Goal: Task Accomplishment & Management: Manage account settings

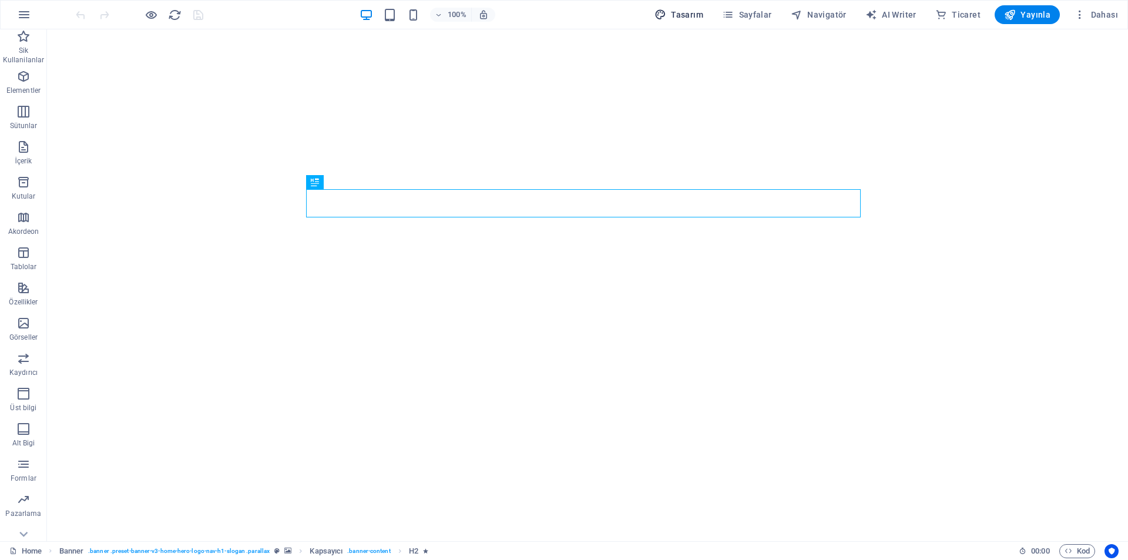
click at [693, 11] on span "Tasarım" at bounding box center [679, 15] width 49 height 12
select select "rem"
select select "200"
select select "px"
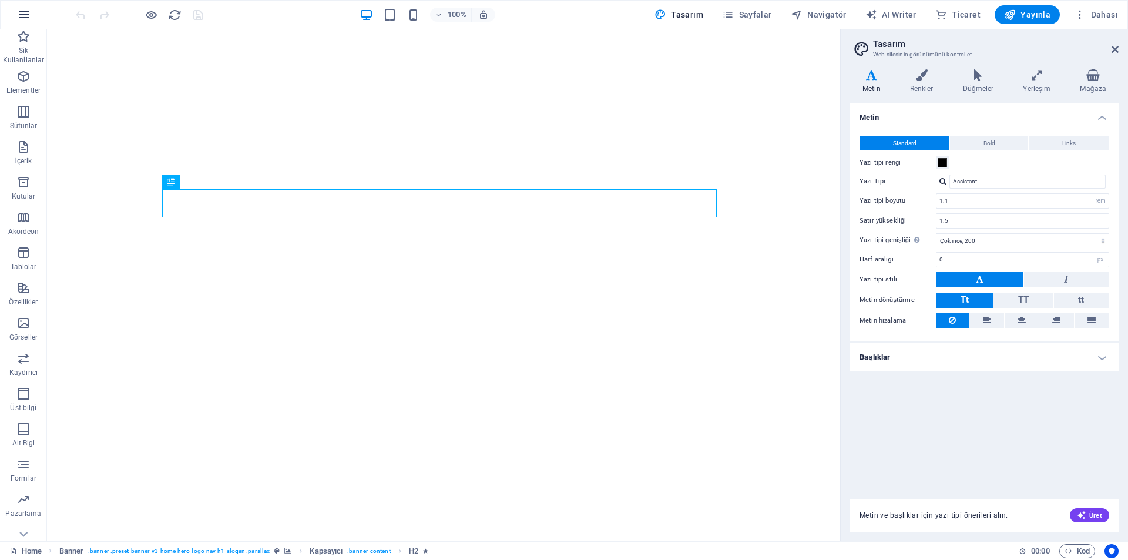
click at [24, 16] on icon "button" at bounding box center [24, 15] width 14 height 14
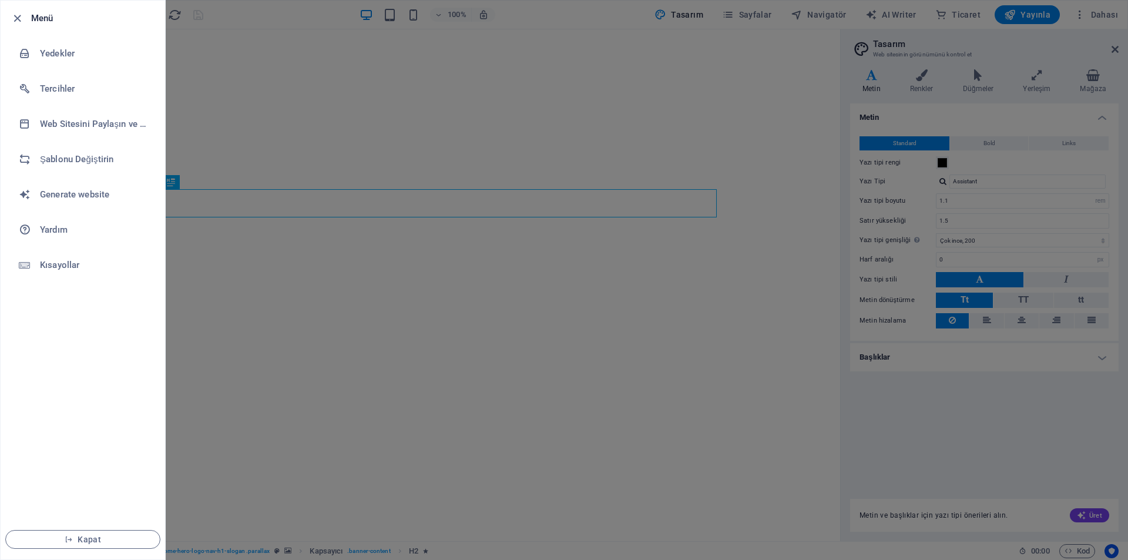
click at [392, 294] on div at bounding box center [564, 280] width 1128 height 560
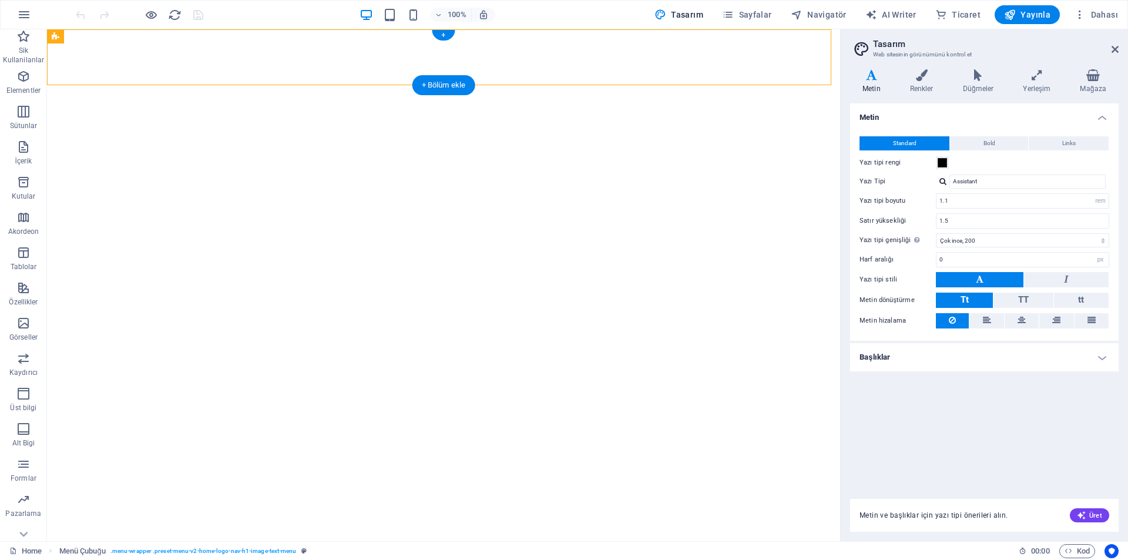
click at [428, 83] on div "+ Bölüm ekle" at bounding box center [444, 85] width 63 height 20
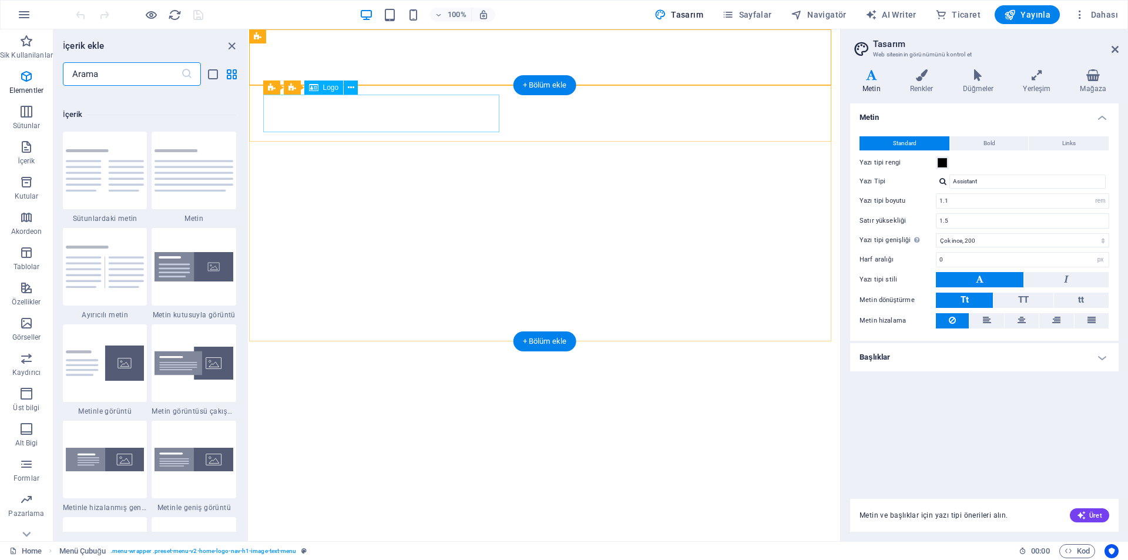
scroll to position [2056, 0]
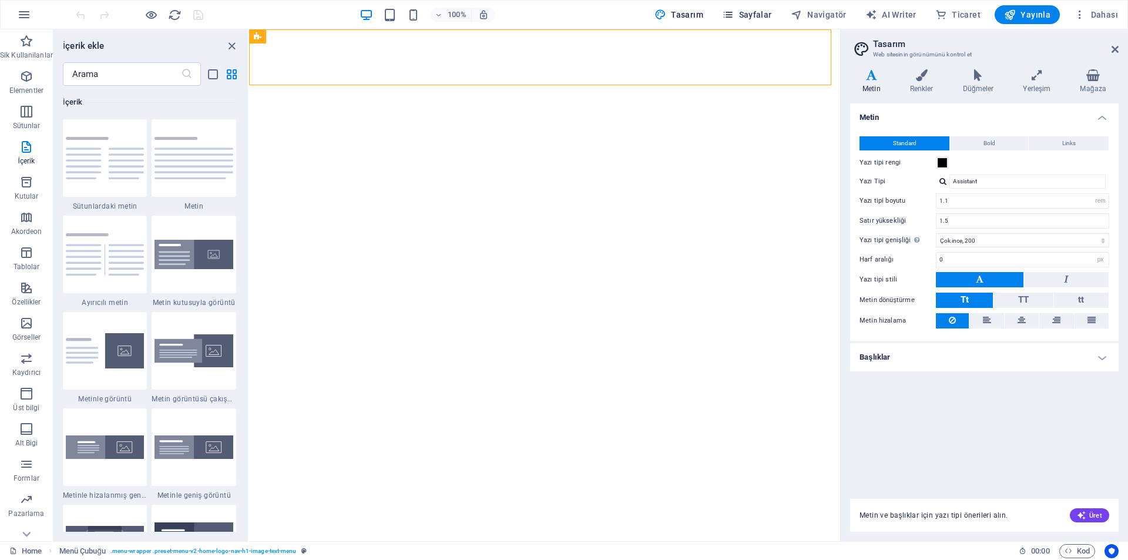
click at [766, 14] on span "Sayfalar" at bounding box center [747, 15] width 50 height 12
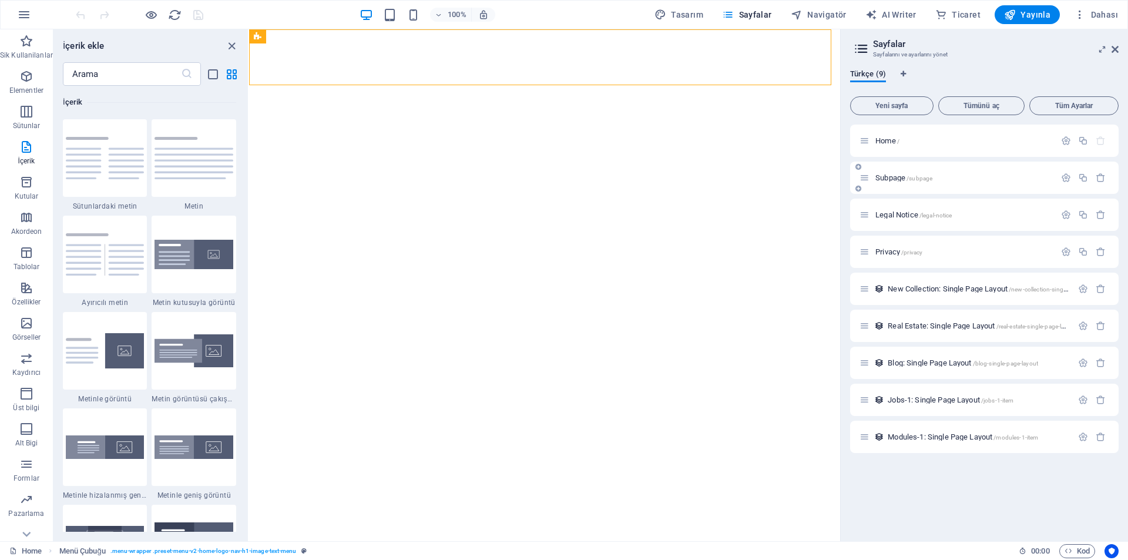
click at [867, 178] on icon at bounding box center [865, 178] width 10 height 10
click at [1100, 176] on icon "button" at bounding box center [1101, 178] width 10 height 10
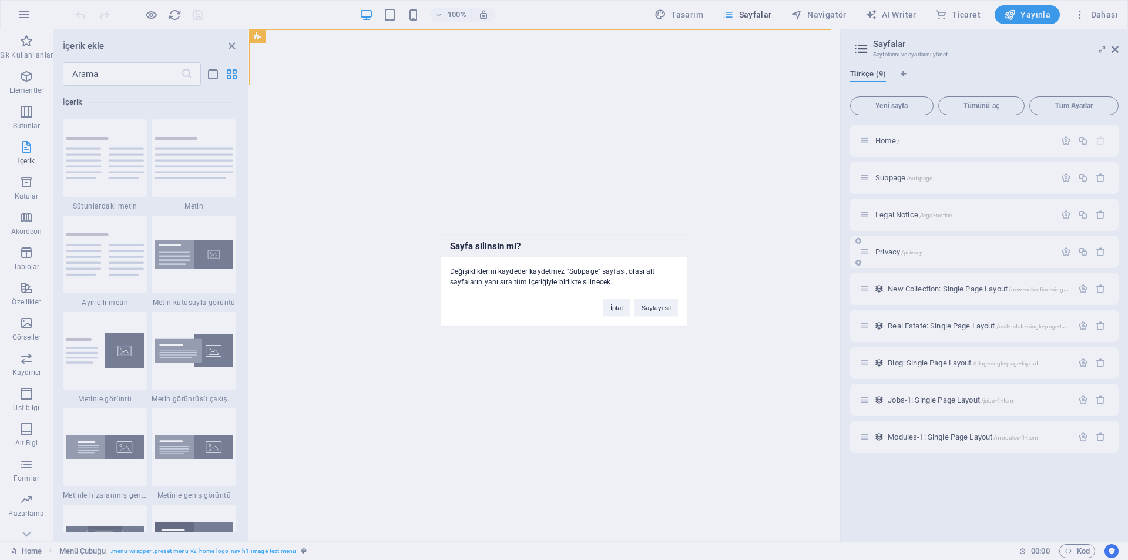
drag, startPoint x: 668, startPoint y: 302, endPoint x: 929, endPoint y: 228, distance: 270.7
click at [668, 303] on button "Sayfayı sil" at bounding box center [656, 308] width 43 height 18
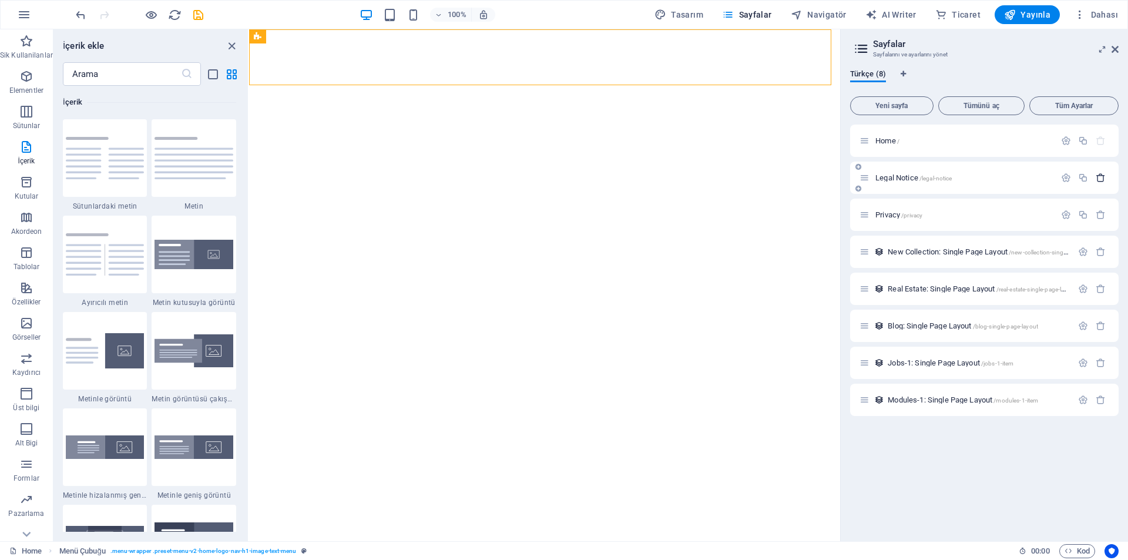
click at [1105, 179] on icon "button" at bounding box center [1101, 178] width 10 height 10
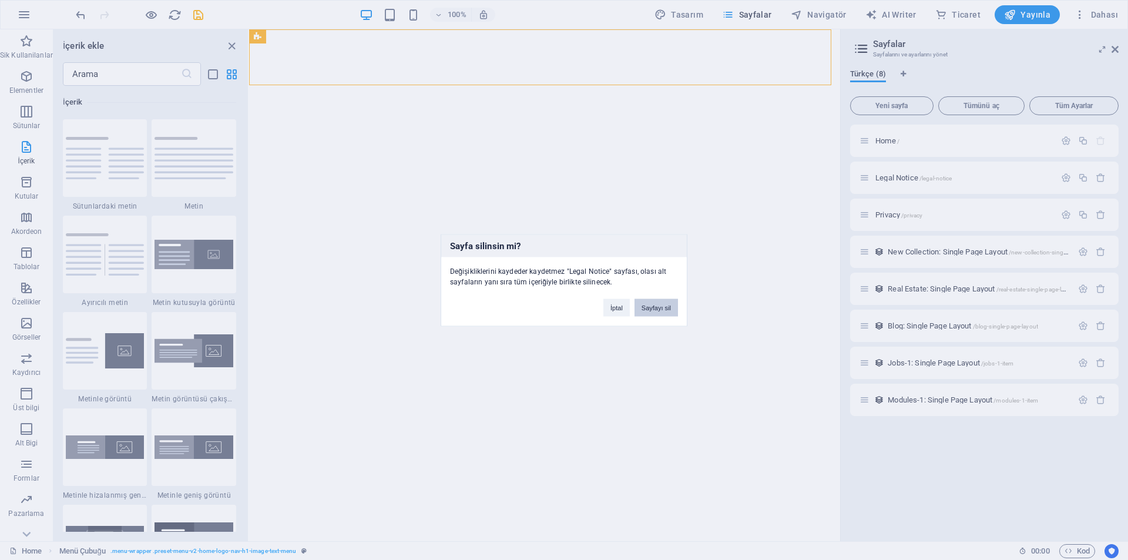
click at [654, 309] on button "Sayfayı sil" at bounding box center [656, 308] width 43 height 18
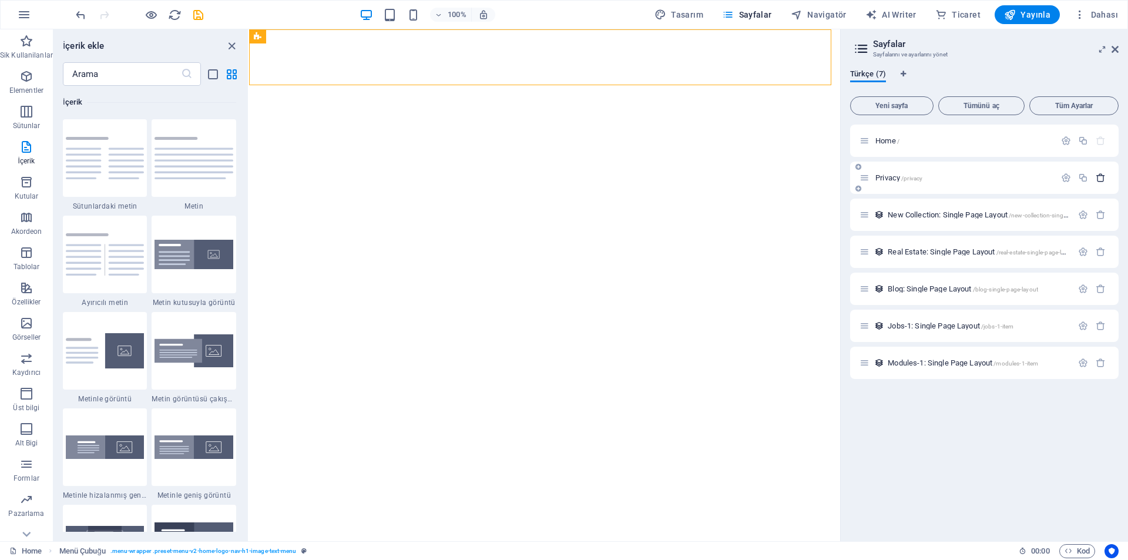
click at [1098, 176] on icon "button" at bounding box center [1101, 178] width 10 height 10
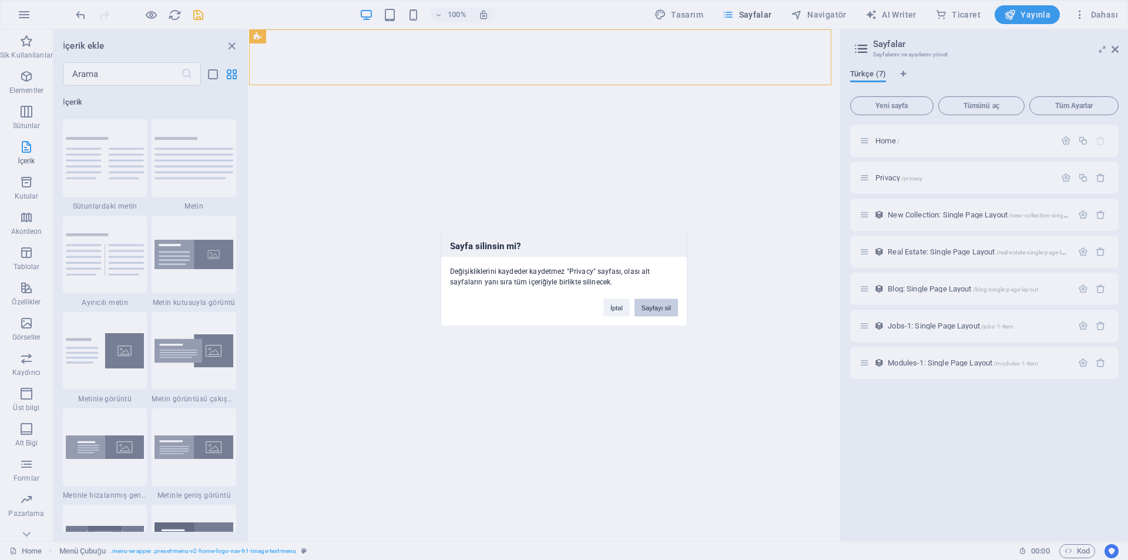
click at [665, 310] on button "Sayfayı sil" at bounding box center [656, 308] width 43 height 18
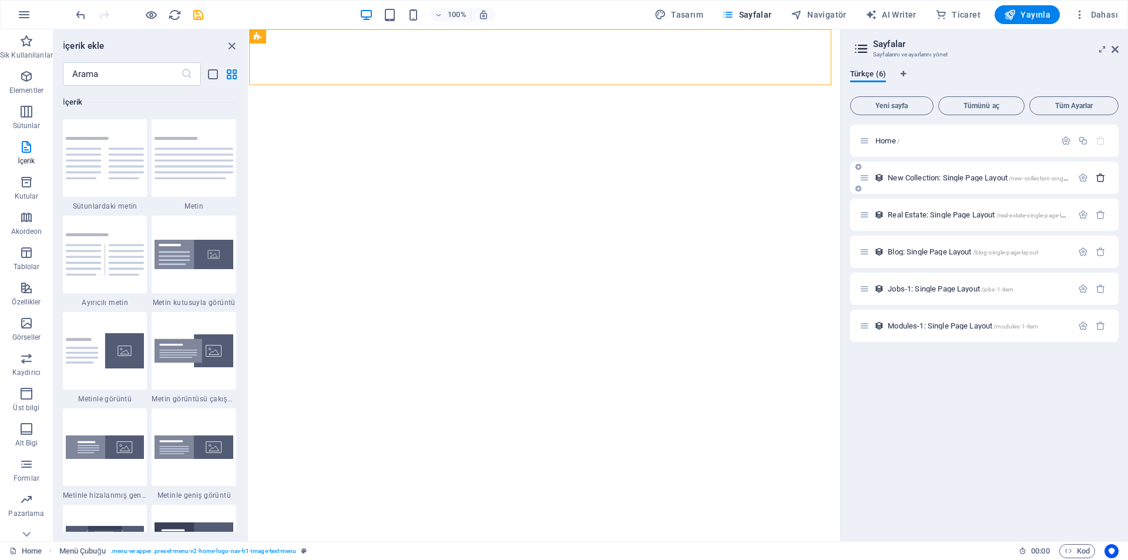
click at [1099, 174] on icon "button" at bounding box center [1101, 178] width 10 height 10
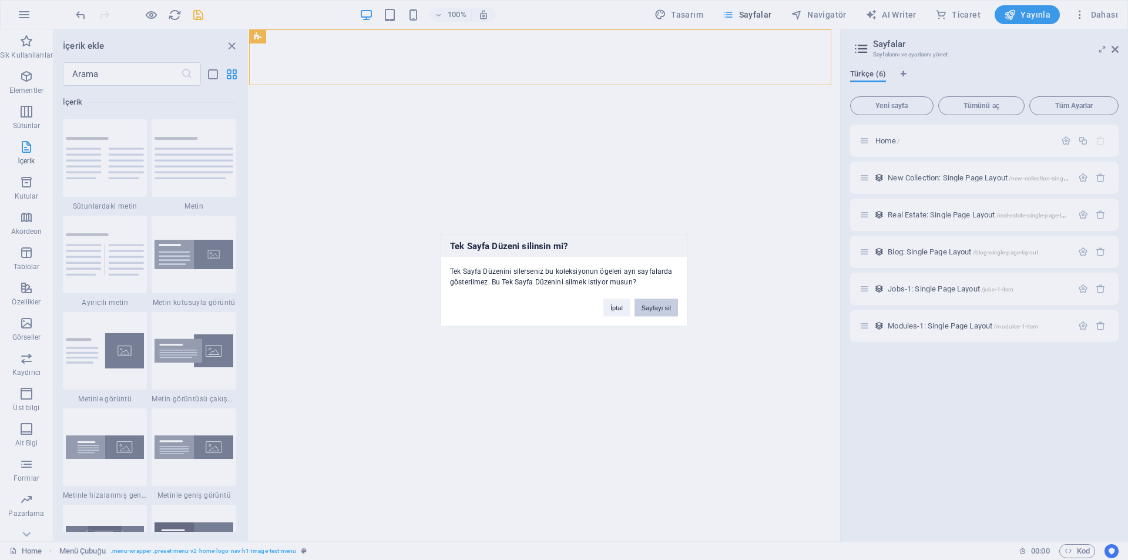
click at [669, 304] on button "Sayfayı sil" at bounding box center [656, 308] width 43 height 18
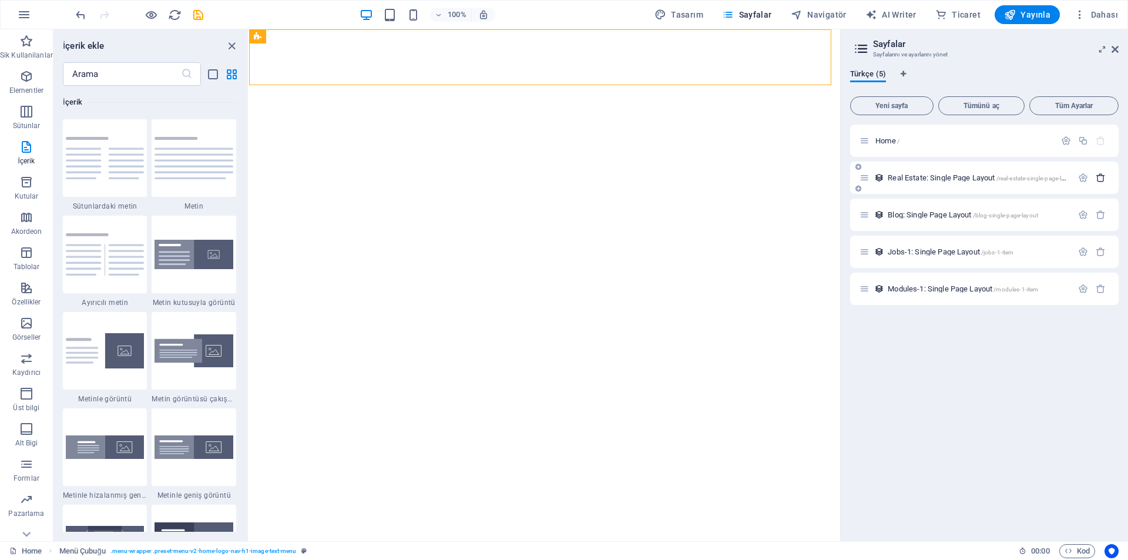
click at [1102, 177] on icon "button" at bounding box center [1101, 178] width 10 height 10
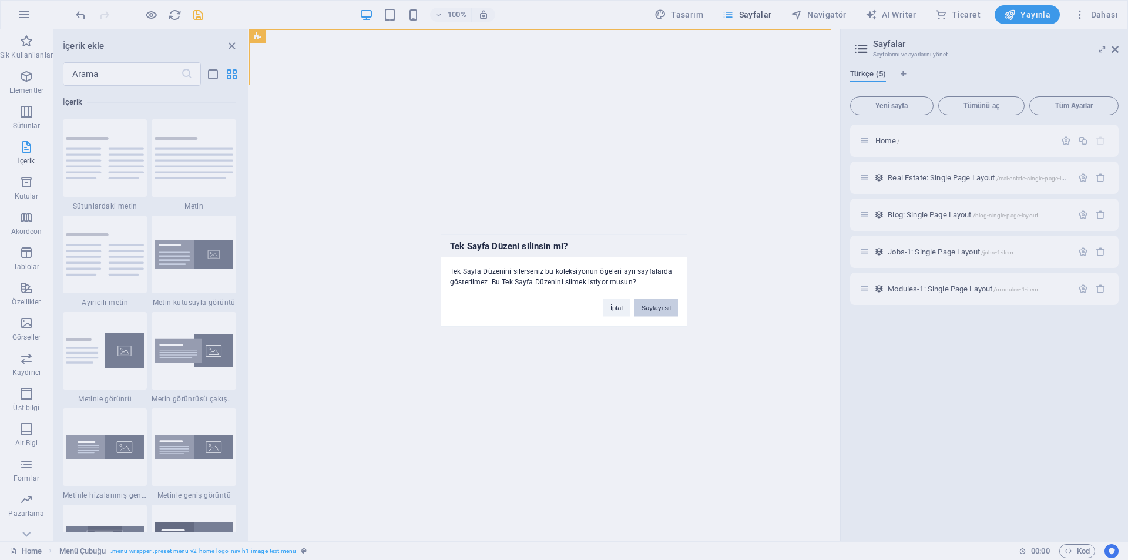
click at [657, 314] on button "Sayfayı sil" at bounding box center [656, 308] width 43 height 18
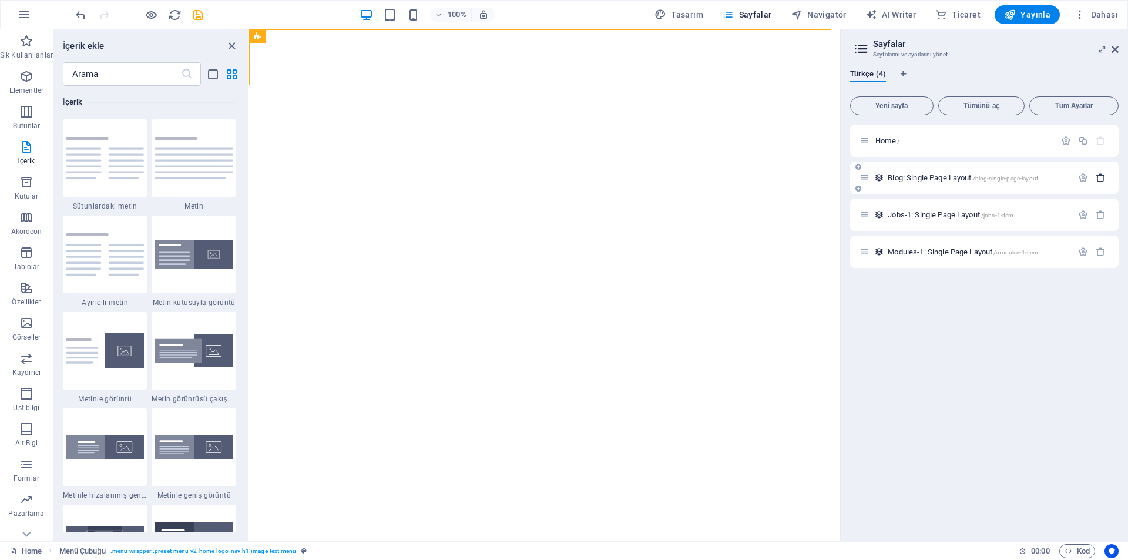
click at [1098, 182] on icon "button" at bounding box center [1101, 178] width 10 height 10
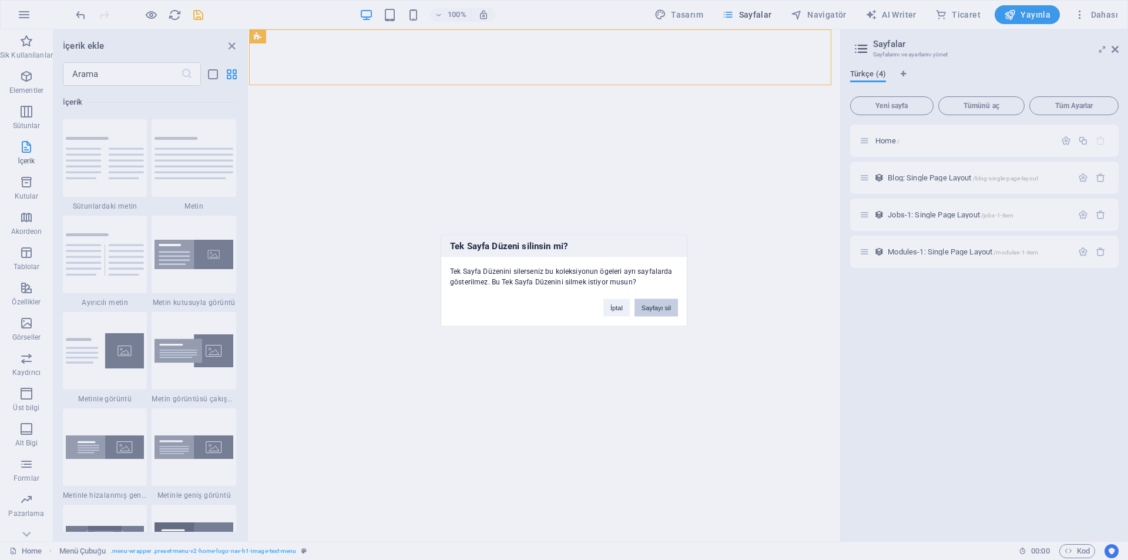
click at [660, 304] on button "Sayfayı sil" at bounding box center [656, 308] width 43 height 18
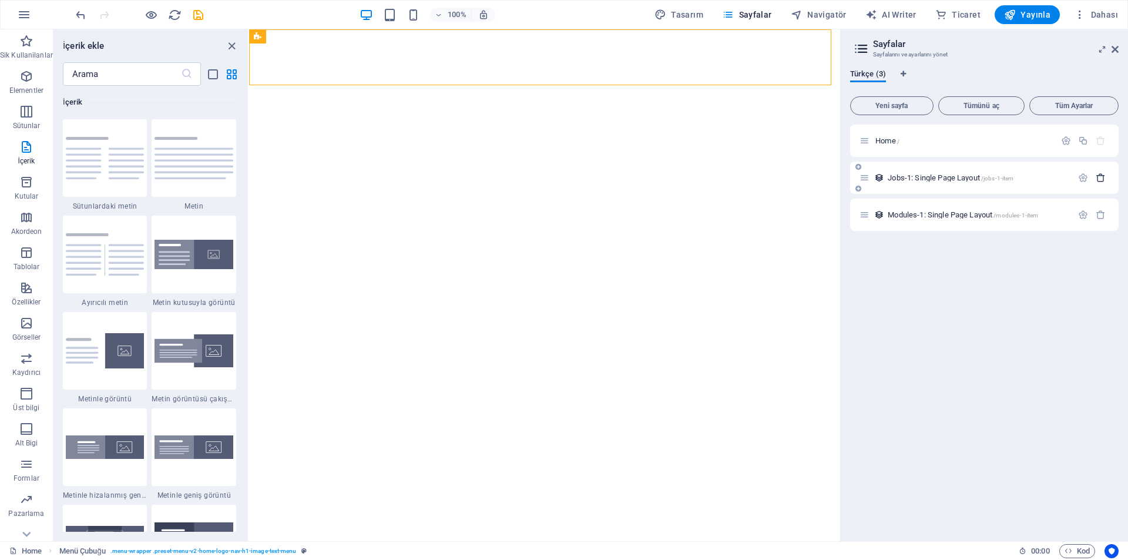
click at [1100, 180] on icon "button" at bounding box center [1101, 178] width 10 height 10
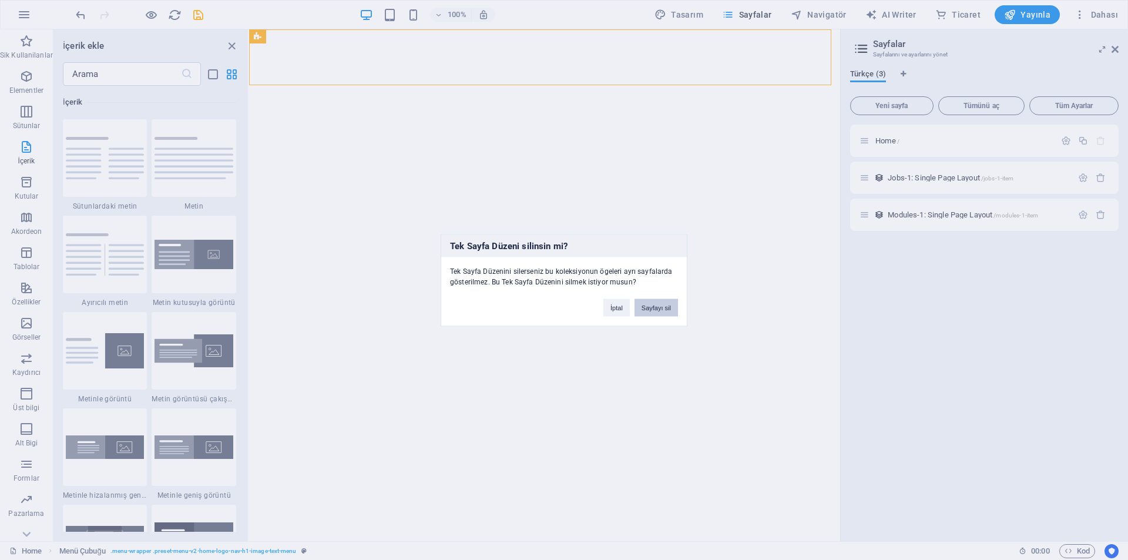
click at [664, 309] on button "Sayfayı sil" at bounding box center [656, 308] width 43 height 18
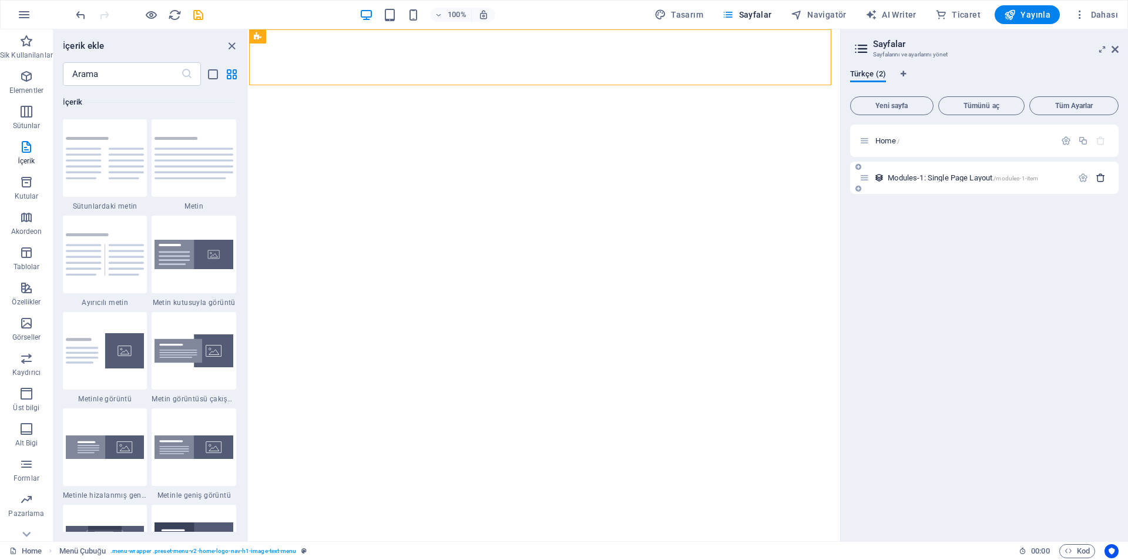
click at [1100, 179] on icon "button" at bounding box center [1101, 178] width 10 height 10
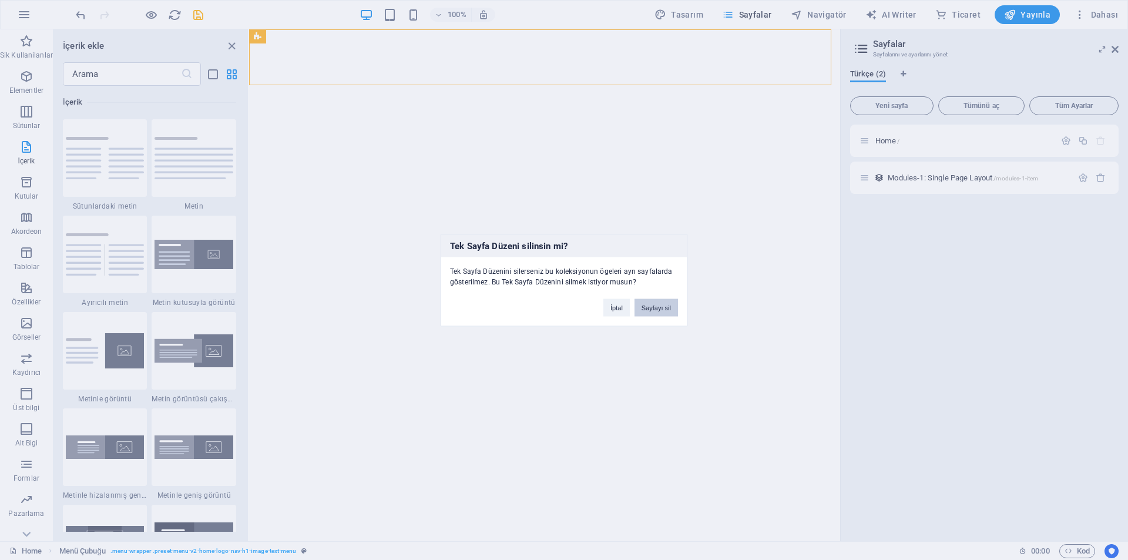
click at [664, 311] on button "Sayfayı sil" at bounding box center [656, 308] width 43 height 18
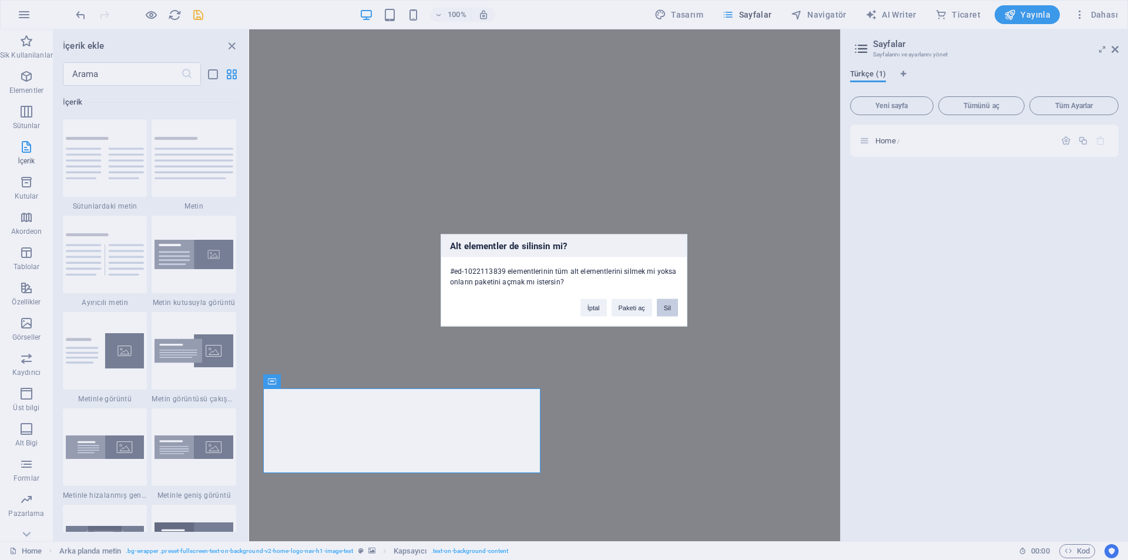
click at [663, 305] on button "Sil" at bounding box center [667, 308] width 21 height 18
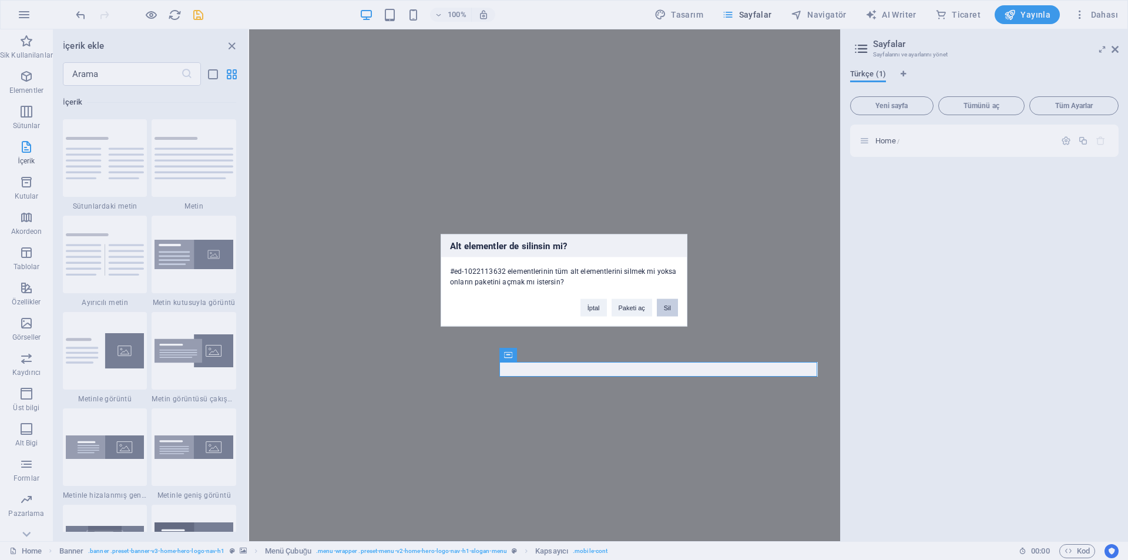
click at [666, 309] on button "Sil" at bounding box center [667, 308] width 21 height 18
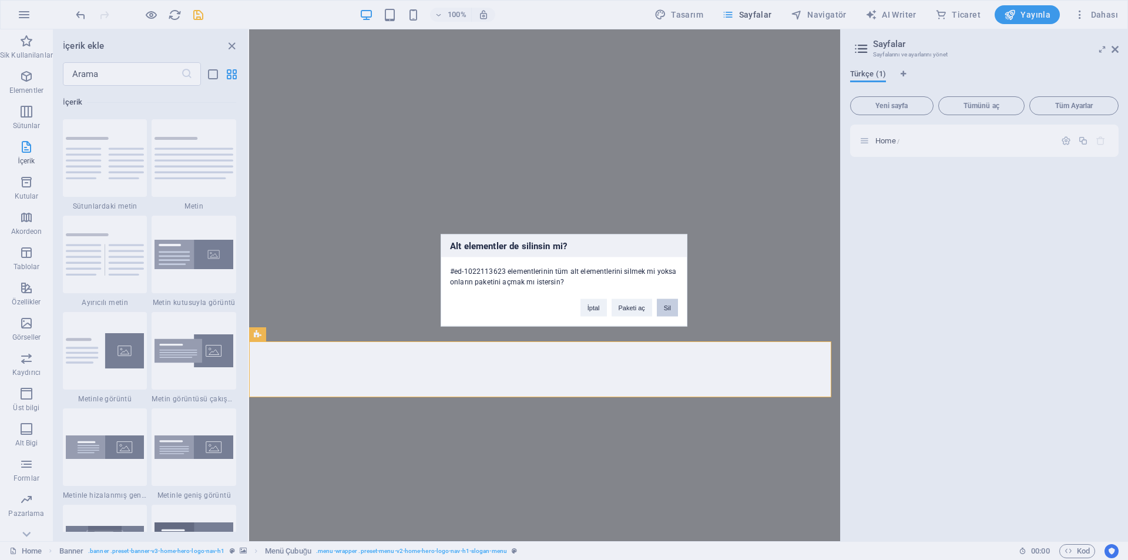
click at [660, 310] on button "Sil" at bounding box center [667, 308] width 21 height 18
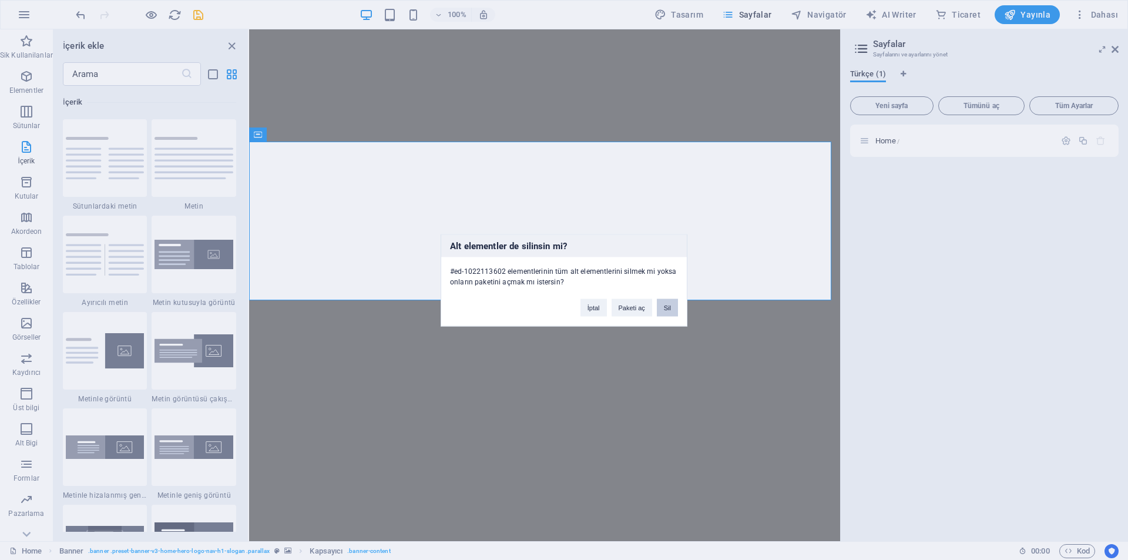
click at [666, 307] on button "Sil" at bounding box center [667, 308] width 21 height 18
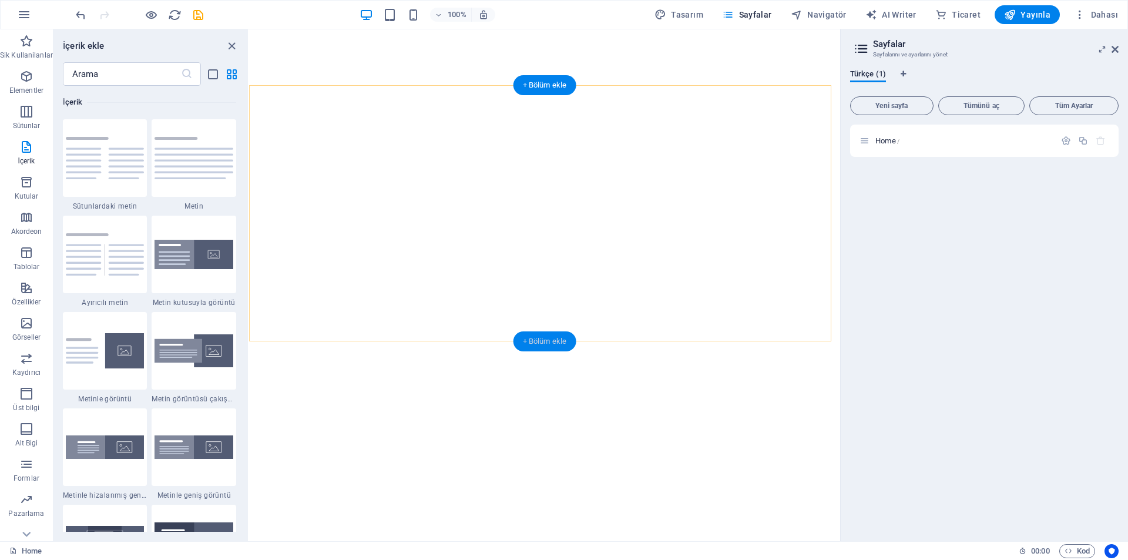
click at [552, 346] on div "+ Bölüm ekle" at bounding box center [545, 341] width 63 height 20
click at [866, 146] on div "Home /" at bounding box center [958, 141] width 196 height 14
click at [866, 144] on icon at bounding box center [865, 141] width 10 height 10
click at [867, 144] on icon at bounding box center [865, 141] width 10 height 10
click at [861, 152] on icon at bounding box center [859, 151] width 6 height 7
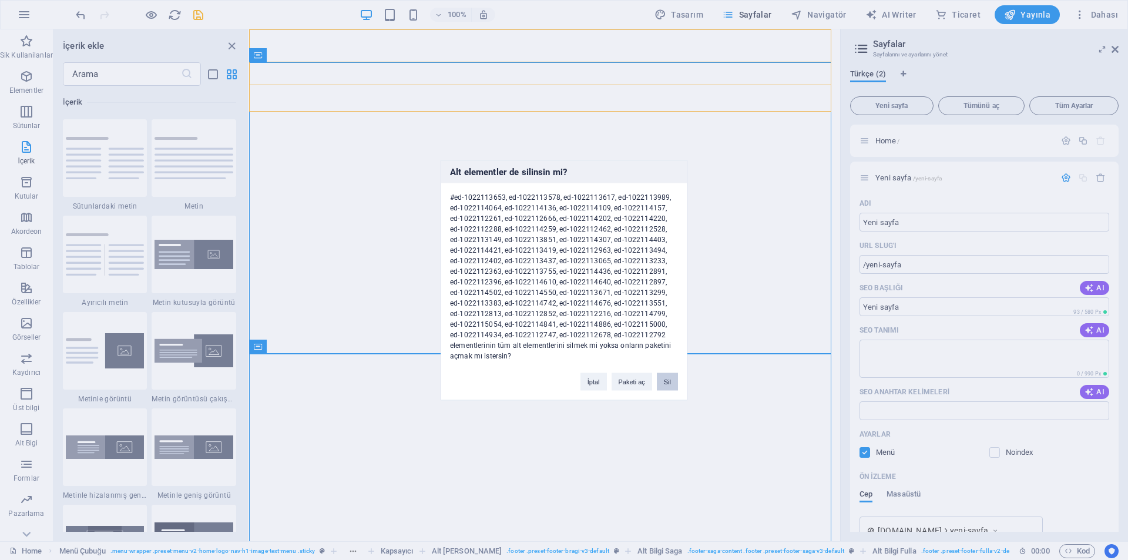
click at [667, 383] on button "Sil" at bounding box center [667, 382] width 21 height 18
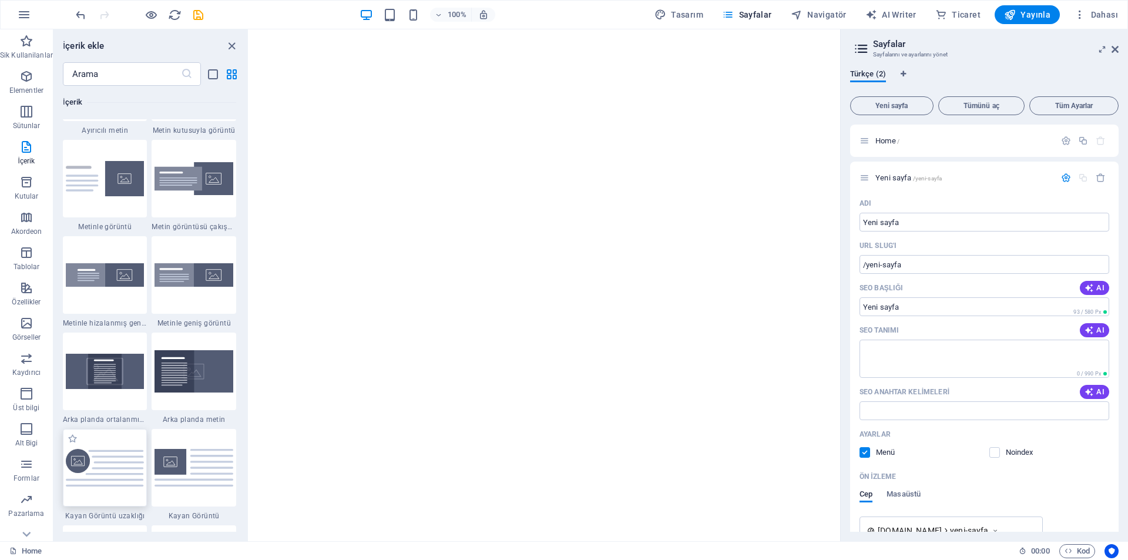
scroll to position [2233, 0]
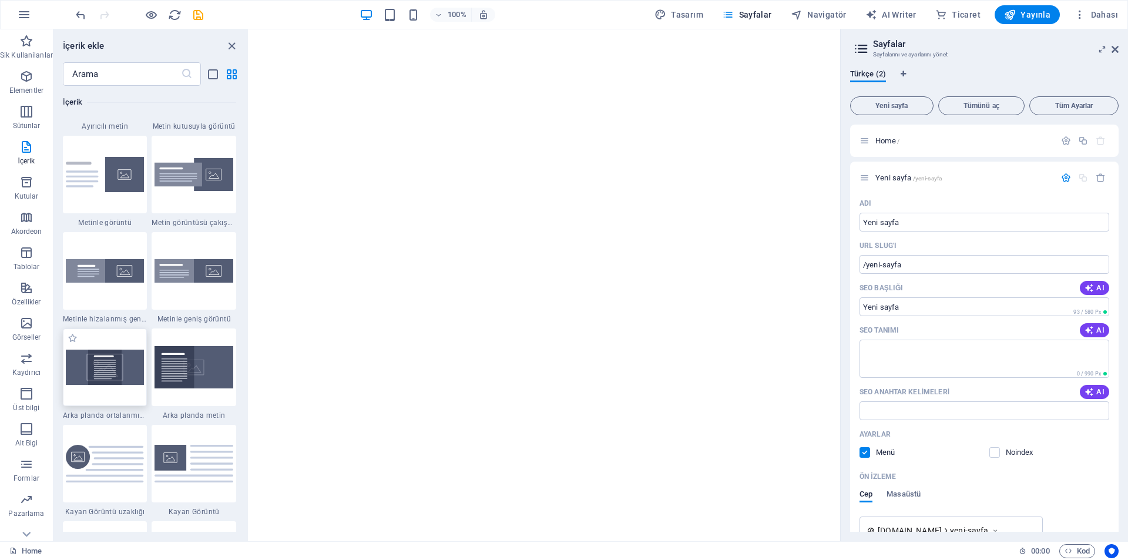
click at [138, 381] on img at bounding box center [105, 368] width 79 height 36
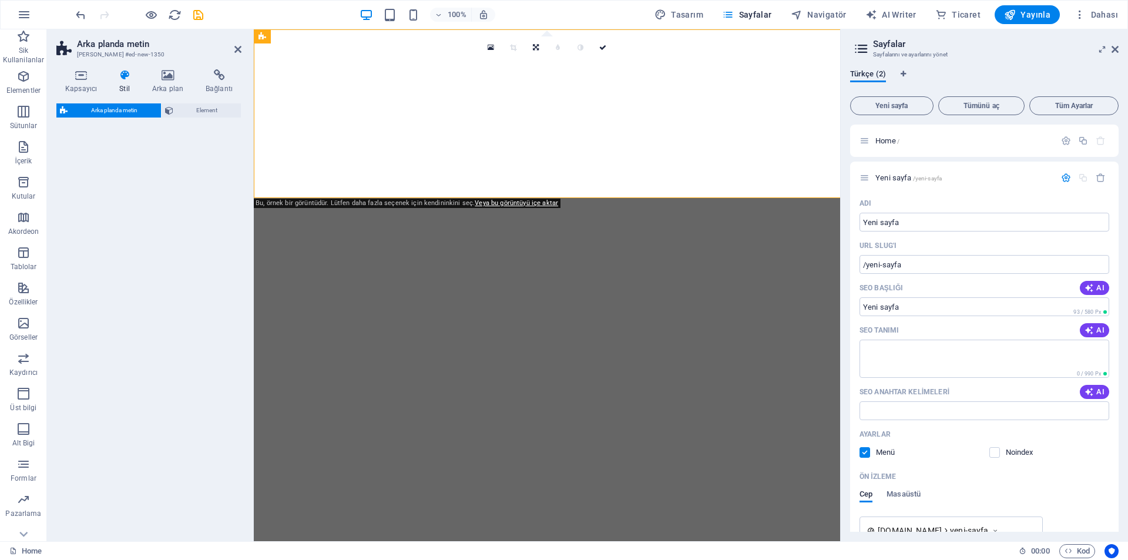
select select "%"
select select "rem"
select select "px"
select select "preset-fullscreen-text-on-background-v2-centered"
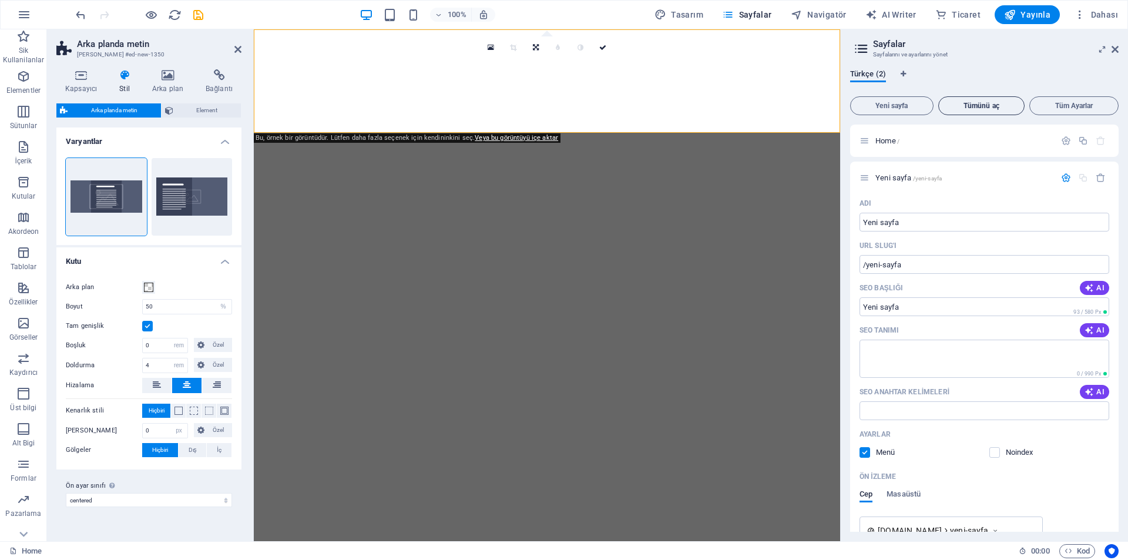
click at [983, 109] on span "Tümünü aç" at bounding box center [982, 105] width 76 height 7
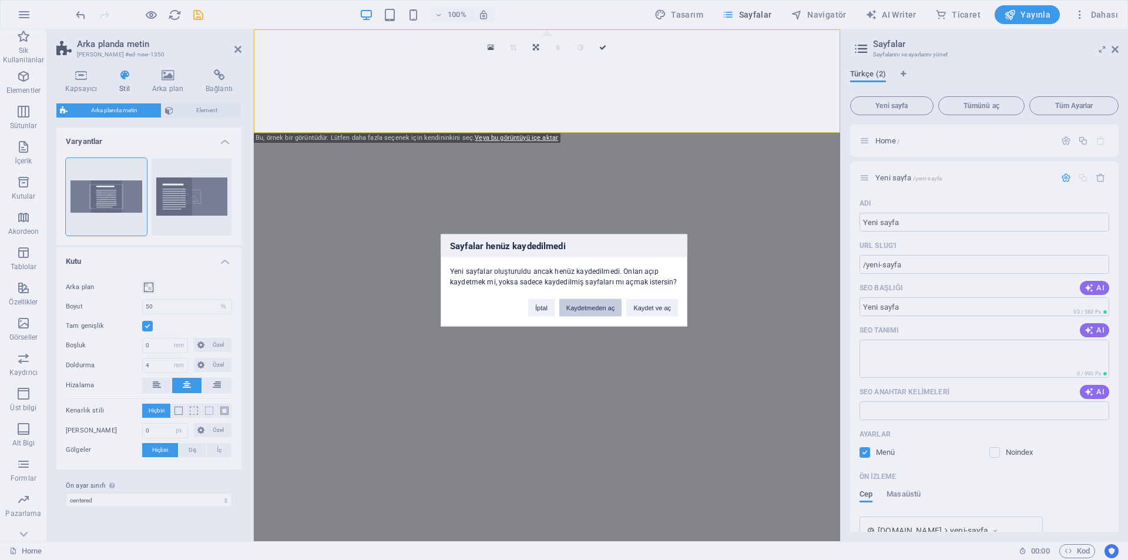
click at [581, 311] on button "Kaydetmeden aç" at bounding box center [590, 308] width 63 height 18
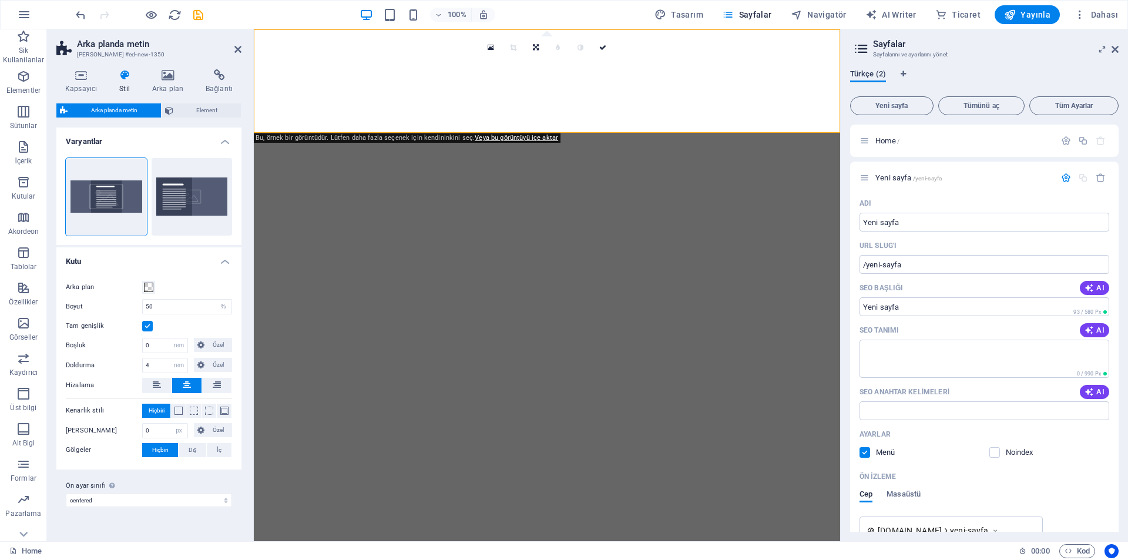
click at [869, 72] on span "Türkçe (2)" at bounding box center [868, 75] width 36 height 16
click at [600, 51] on link at bounding box center [603, 47] width 22 height 22
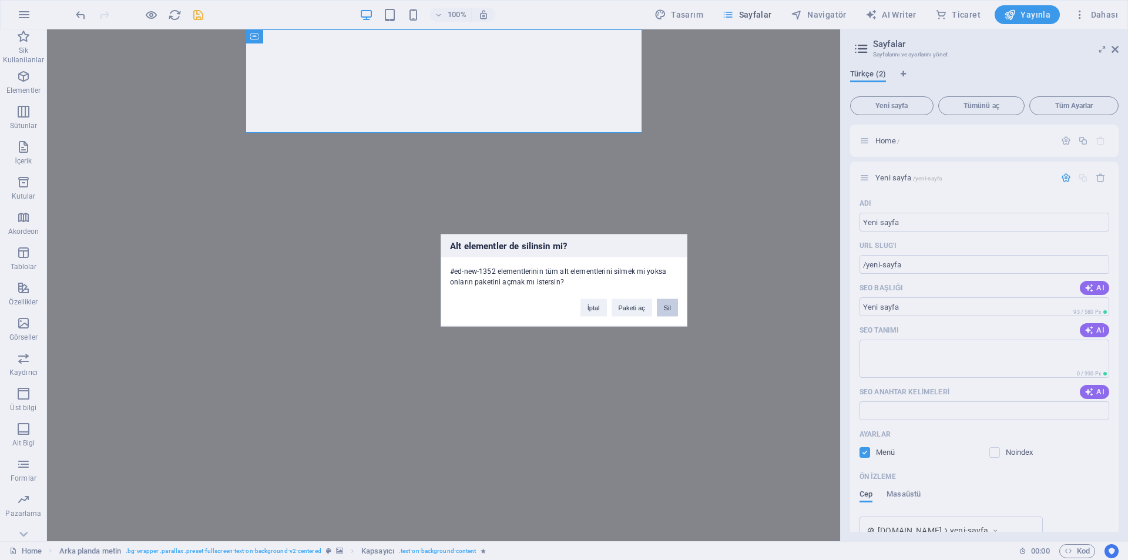
click at [664, 307] on button "Sil" at bounding box center [667, 308] width 21 height 18
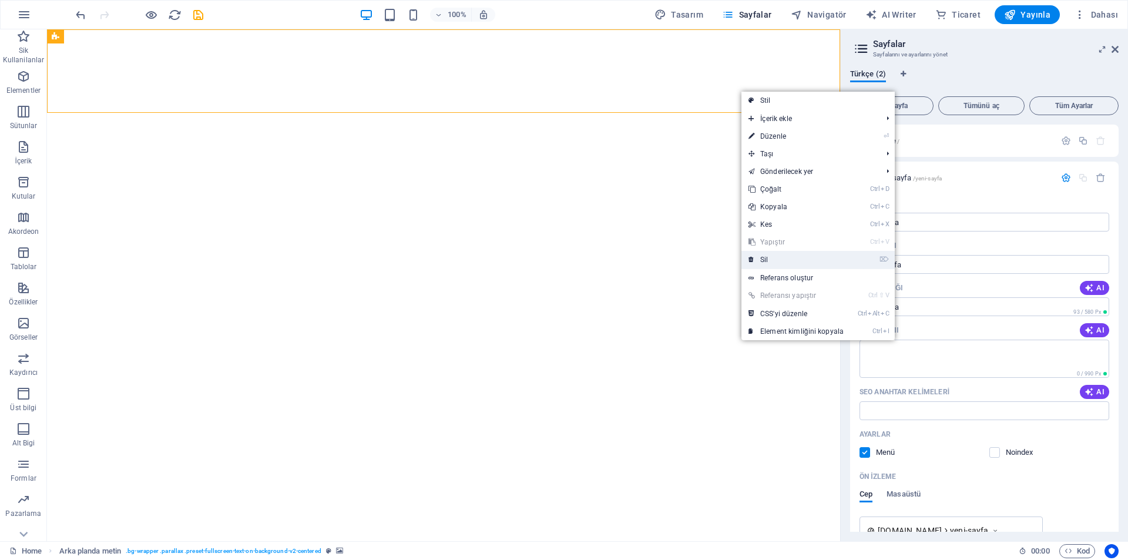
click at [759, 259] on link "⌦ Sil" at bounding box center [796, 260] width 109 height 18
